Goal: Transaction & Acquisition: Purchase product/service

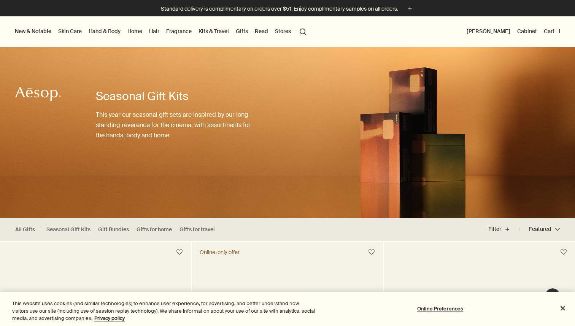
click at [96, 30] on link "Hand & Body" at bounding box center [104, 31] width 35 height 10
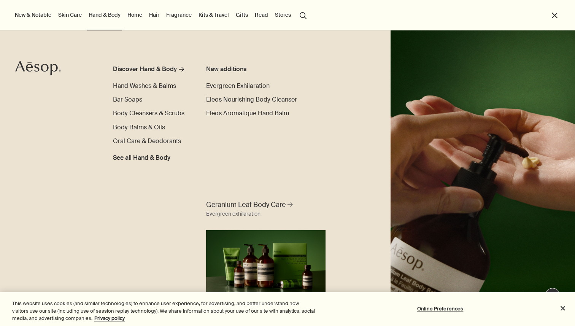
click at [69, 13] on link "Skin Care" at bounding box center [70, 15] width 27 height 10
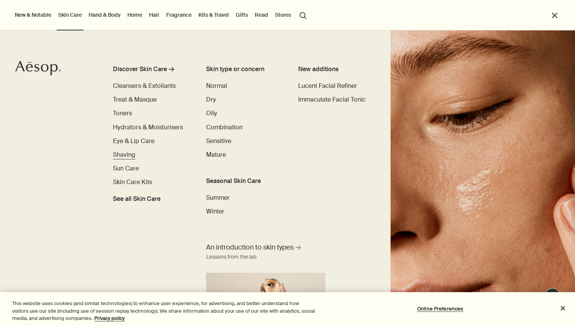
click at [125, 157] on span "Shaving" at bounding box center [124, 155] width 22 height 8
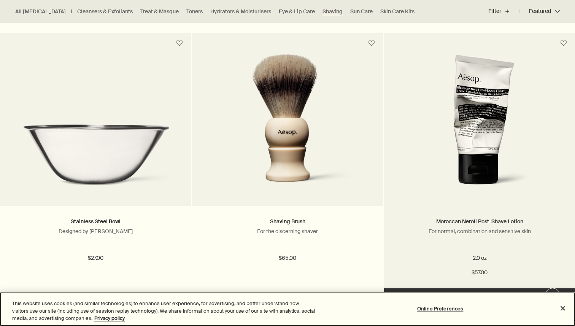
scroll to position [578, 0]
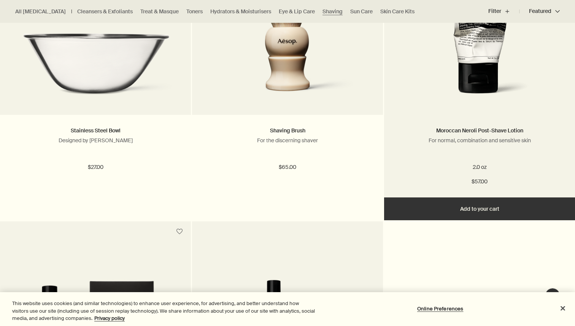
click at [490, 215] on button "Add Add to your cart" at bounding box center [479, 208] width 191 height 23
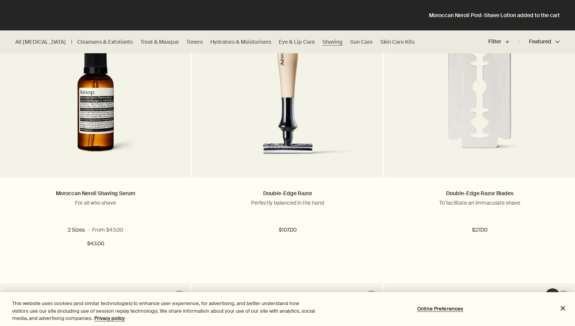
scroll to position [0, 0]
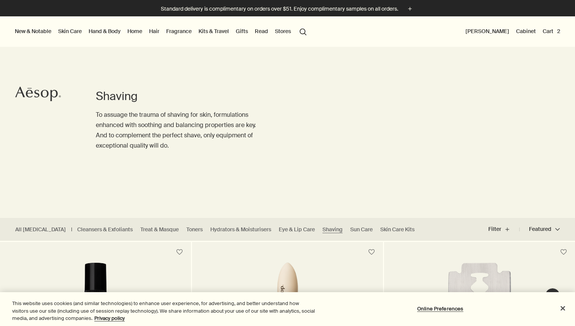
click at [551, 33] on button "Cart 2" at bounding box center [551, 31] width 21 height 10
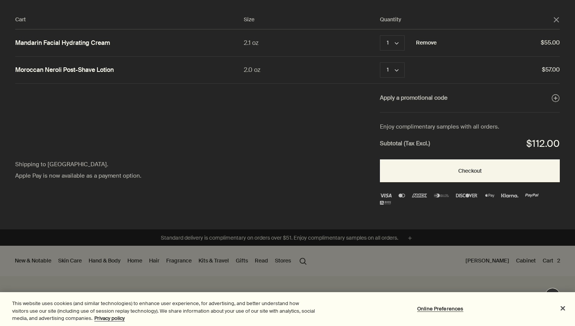
click at [431, 45] on button "Remove" at bounding box center [426, 42] width 21 height 9
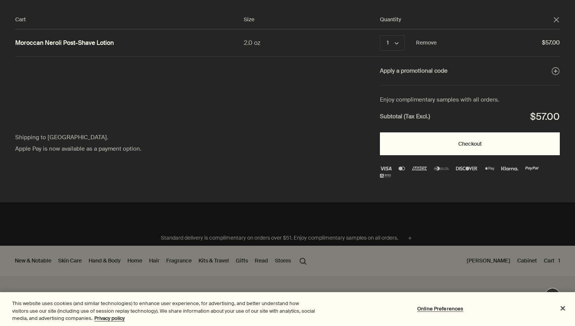
click at [467, 148] on button "Checkout" at bounding box center [470, 143] width 180 height 23
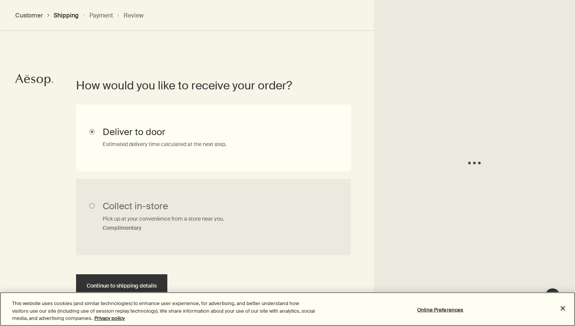
scroll to position [168, 0]
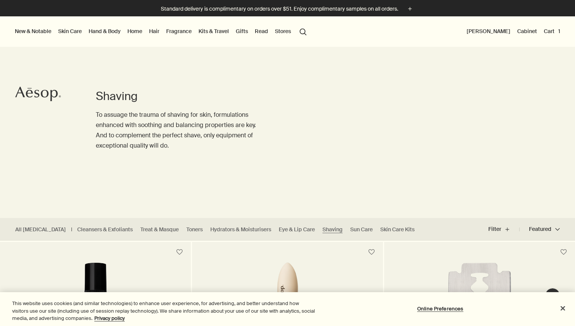
click at [301, 32] on button "search Search" at bounding box center [303, 31] width 14 height 14
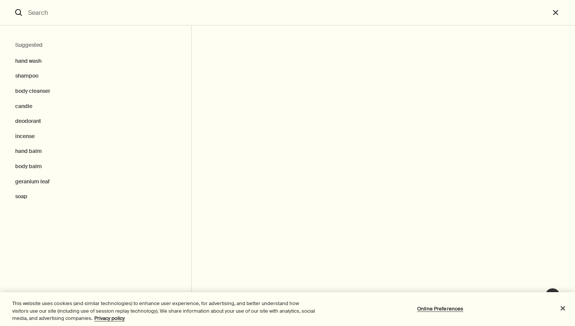
click at [80, 3] on input "Search" at bounding box center [287, 12] width 525 height 25
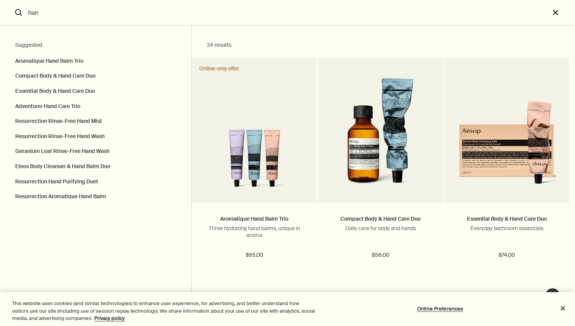
type input "han"
click at [555, 8] on button "close" at bounding box center [562, 12] width 25 height 25
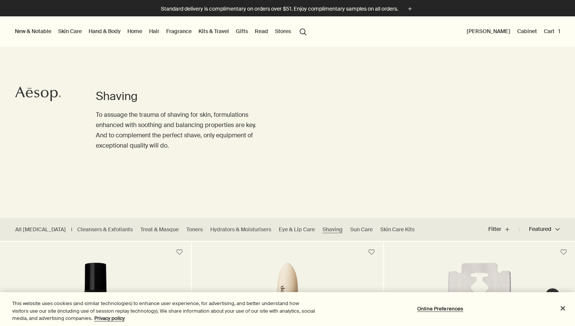
click at [547, 31] on button "Cart 1" at bounding box center [551, 31] width 19 height 10
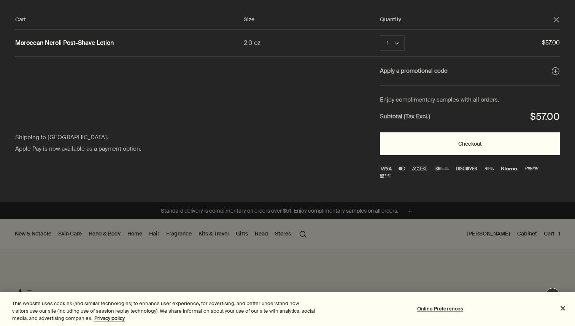
click at [468, 140] on button "Checkout" at bounding box center [470, 143] width 180 height 23
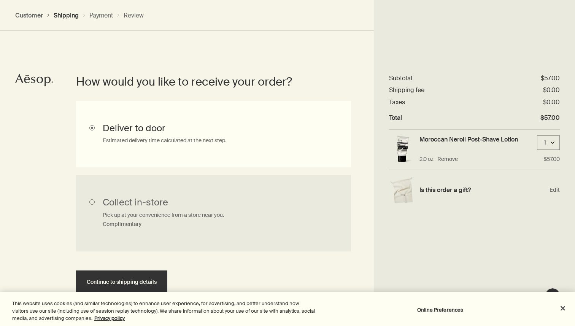
scroll to position [194, 0]
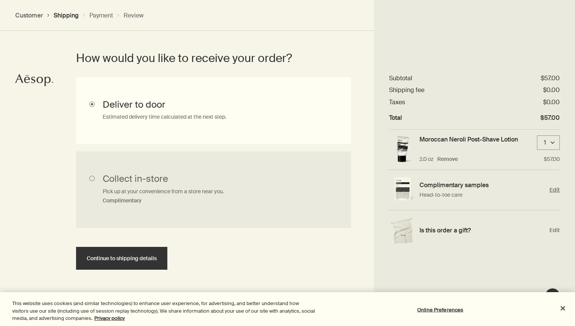
click at [555, 191] on span "Edit" at bounding box center [555, 189] width 10 height 7
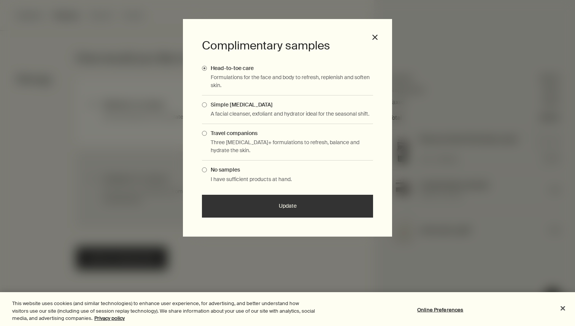
click at [354, 115] on p "A facial cleanser, exfoliant and hydrator ideal for the seasonal shift." at bounding box center [292, 114] width 162 height 8
click at [330, 105] on label "Simple [MEDICAL_DATA]" at bounding box center [287, 104] width 171 height 7
click at [207, 105] on input "Simple [MEDICAL_DATA]" at bounding box center [207, 103] width 0 height 5
click at [271, 207] on button "Update" at bounding box center [287, 206] width 171 height 23
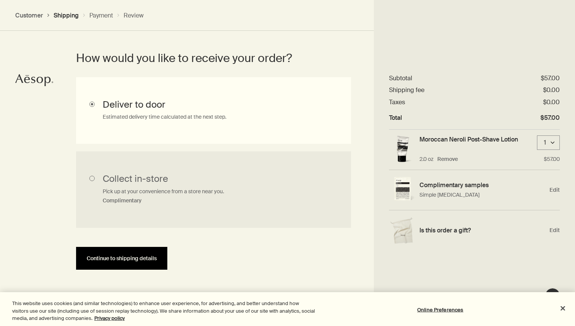
click at [157, 255] on button "Continue to shipping details" at bounding box center [121, 258] width 91 height 23
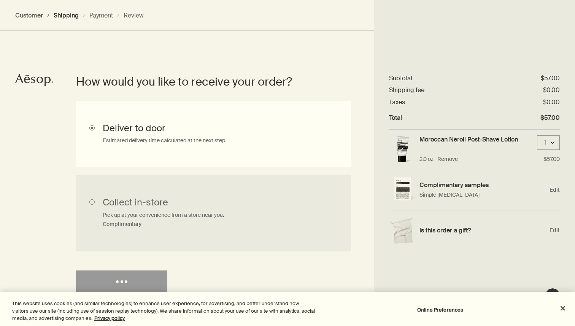
select select "US"
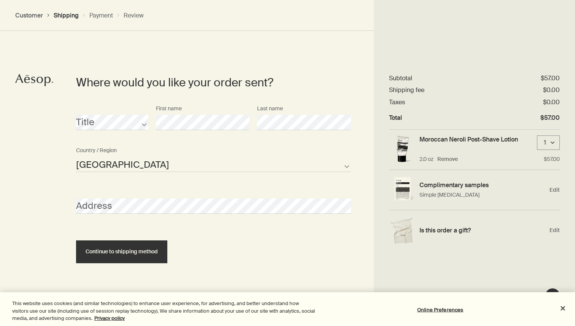
scroll to position [329, 0]
click at [149, 161] on select "[GEOGRAPHIC_DATA] Not listed" at bounding box center [213, 163] width 275 height 15
select select "US"
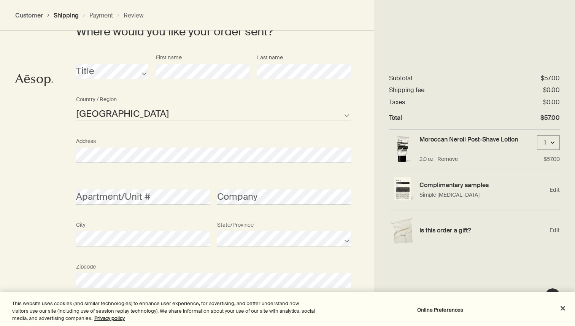
scroll to position [466, 0]
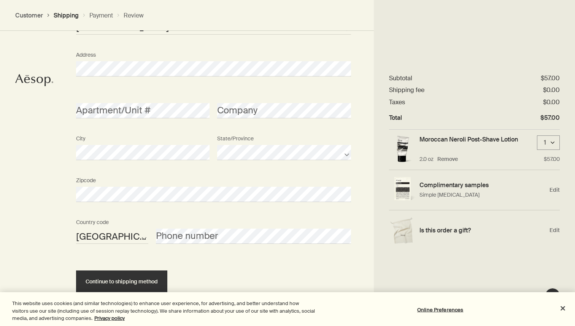
click at [157, 101] on div "Apartment/Unit #" at bounding box center [142, 104] width 141 height 29
click at [182, 228] on div "Phone number" at bounding box center [253, 229] width 203 height 29
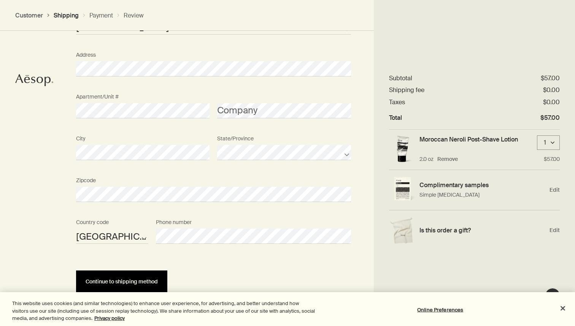
click at [110, 288] on button "Continue to shipping method" at bounding box center [121, 281] width 91 height 23
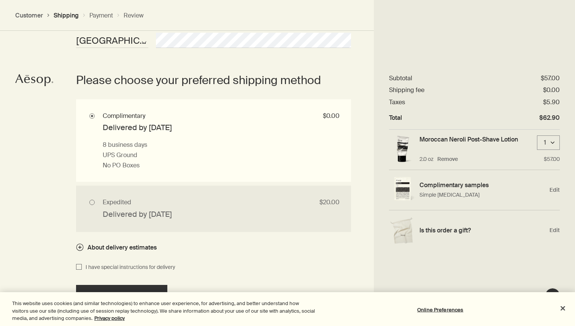
scroll to position [663, 0]
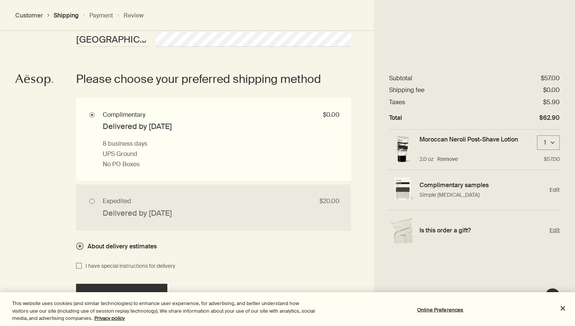
click at [553, 231] on span "Edit" at bounding box center [555, 230] width 10 height 7
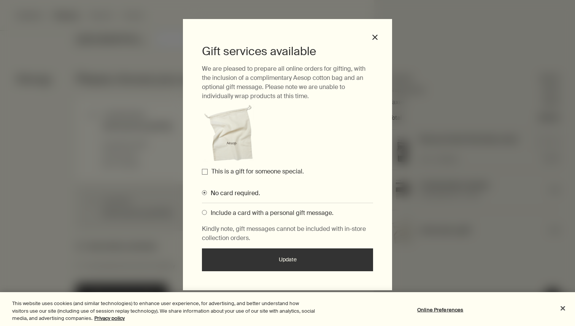
click at [223, 172] on label "This is a gift for someone special." at bounding box center [257, 171] width 92 height 8
click at [208, 172] on input "This is a gift for someone special." at bounding box center [205, 172] width 6 height 6
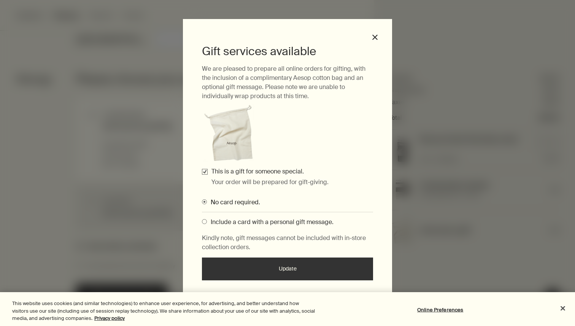
click at [269, 224] on span "Include a card with a personal gift message." at bounding box center [270, 222] width 127 height 8
click at [202, 223] on input "Include a card with a personal gift message." at bounding box center [202, 220] width 0 height 5
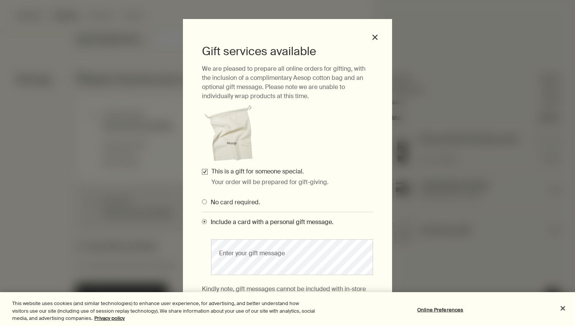
scroll to position [43, 0]
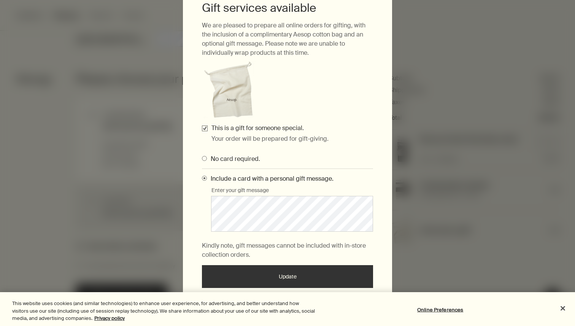
click at [293, 277] on button "Update" at bounding box center [287, 276] width 171 height 23
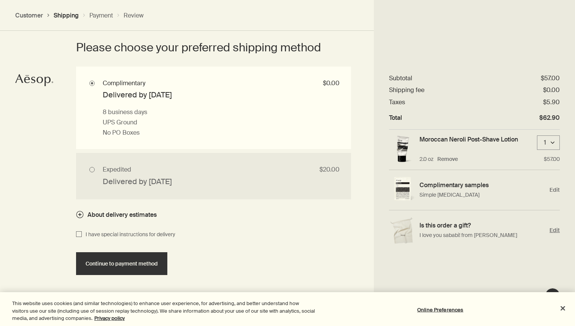
scroll to position [690, 0]
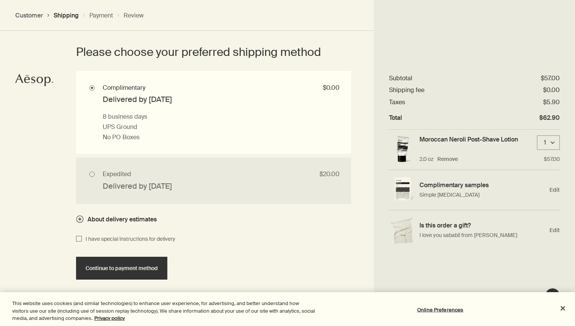
click at [99, 235] on span "I have special instructions for delivery" at bounding box center [129, 239] width 94 height 9
click at [82, 235] on input "I have special instructions for delivery" at bounding box center [79, 239] width 6 height 9
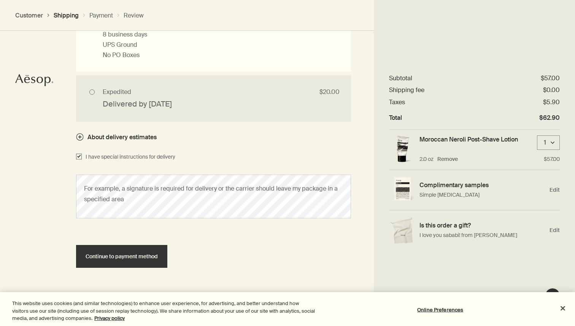
scroll to position [773, 0]
click at [83, 155] on span "I have special instructions for delivery" at bounding box center [129, 155] width 94 height 9
click at [82, 155] on input "I have special instructions for delivery" at bounding box center [79, 155] width 6 height 9
checkbox input "false"
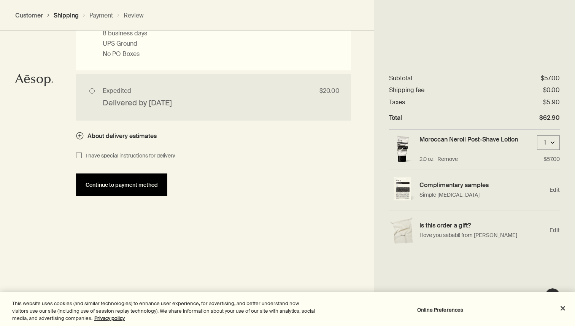
click at [138, 194] on button "Continue to payment method" at bounding box center [121, 184] width 91 height 23
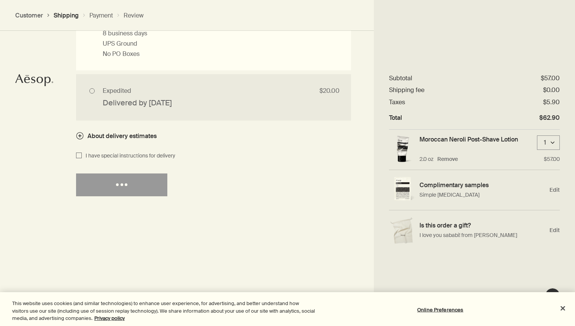
select select "US"
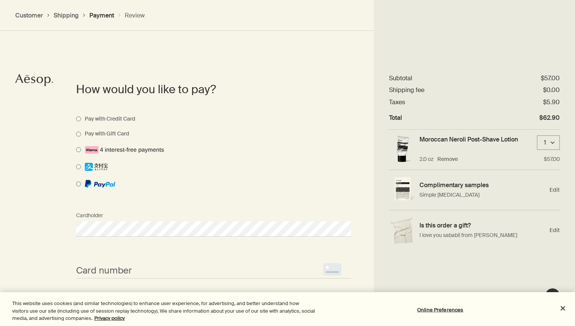
scroll to position [575, 0]
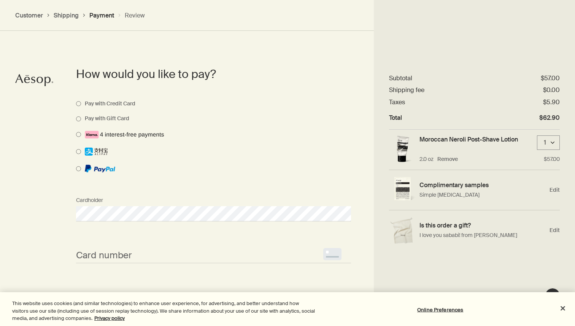
select select "US"
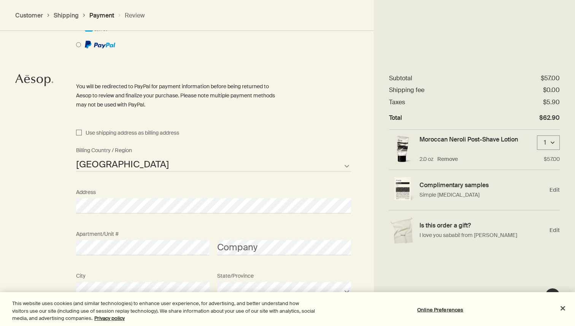
scroll to position [687, 0]
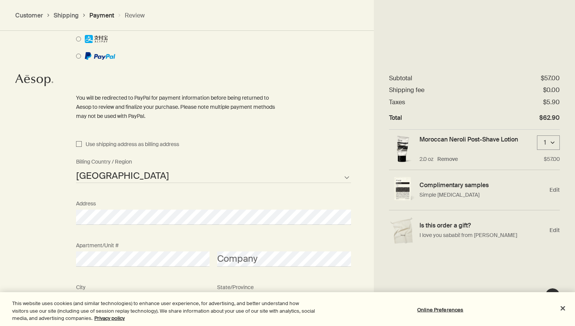
click at [120, 174] on select "[GEOGRAPHIC_DATA] [GEOGRAPHIC_DATA] [GEOGRAPHIC_DATA] [US_STATE] [GEOGRAPHIC_DA…" at bounding box center [213, 175] width 275 height 15
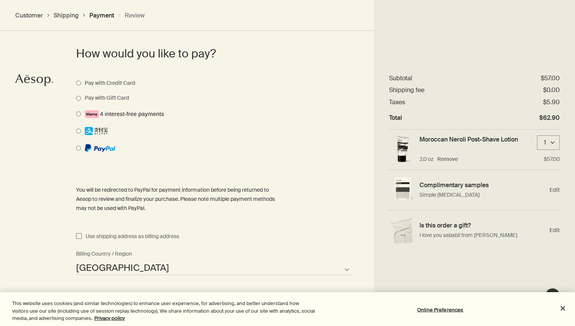
scroll to position [583, 0]
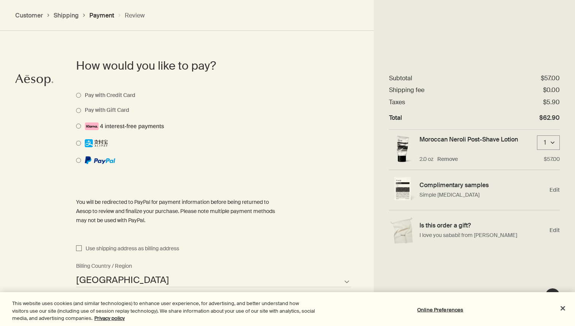
select select "US"
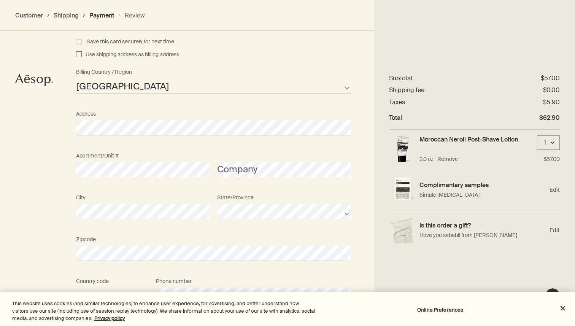
scroll to position [693, 0]
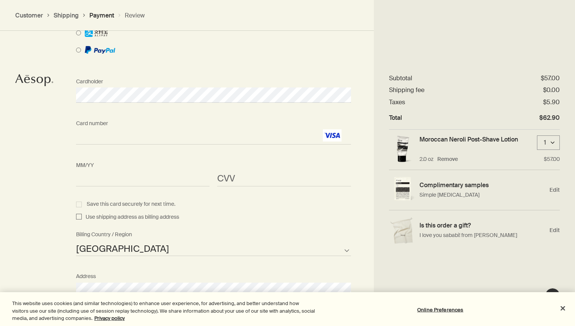
click at [277, 170] on div "CVV <p>Your browser does not support iframes.</p>" at bounding box center [283, 172] width 141 height 29
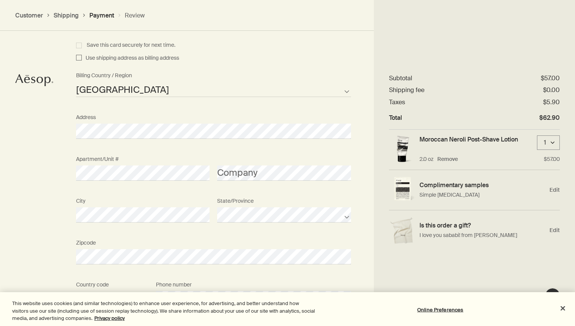
scroll to position [927, 0]
